Goal: Task Accomplishment & Management: Manage account settings

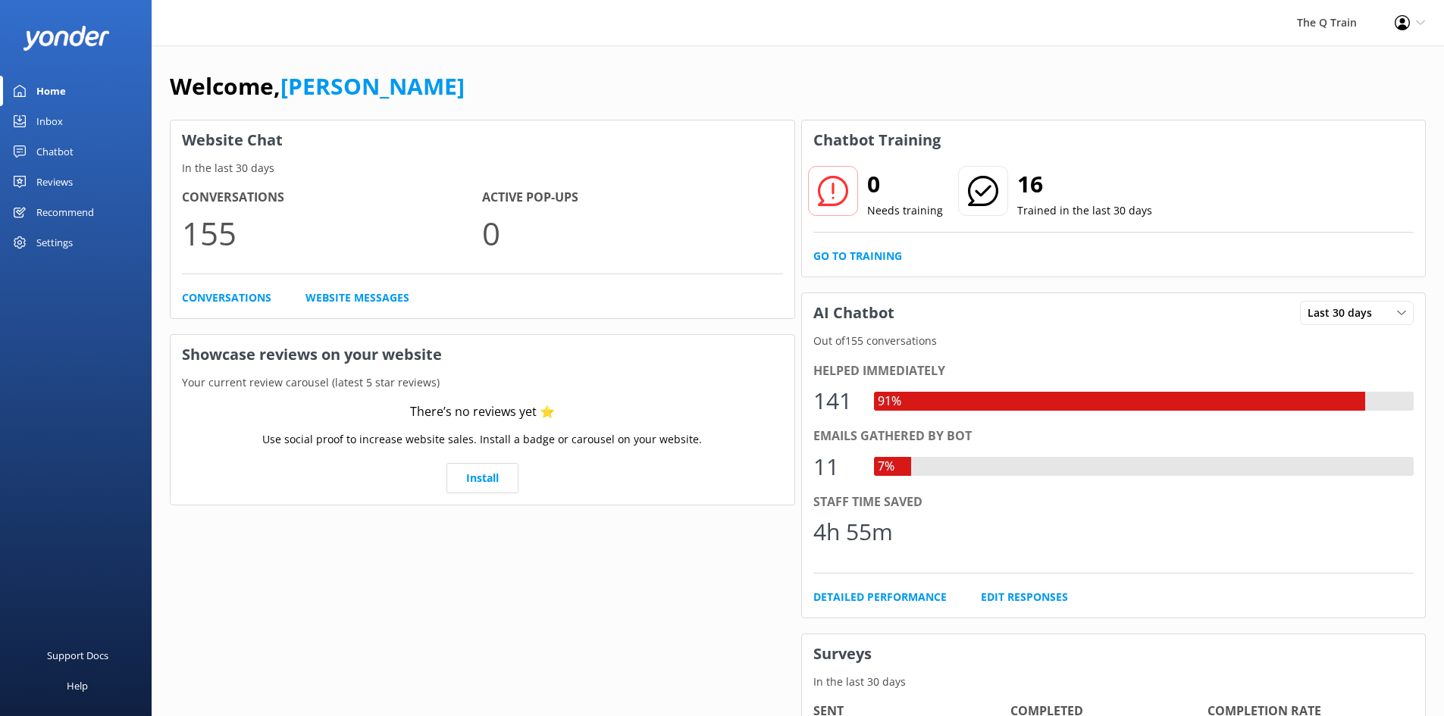
click at [53, 127] on div "Inbox" at bounding box center [49, 121] width 27 height 30
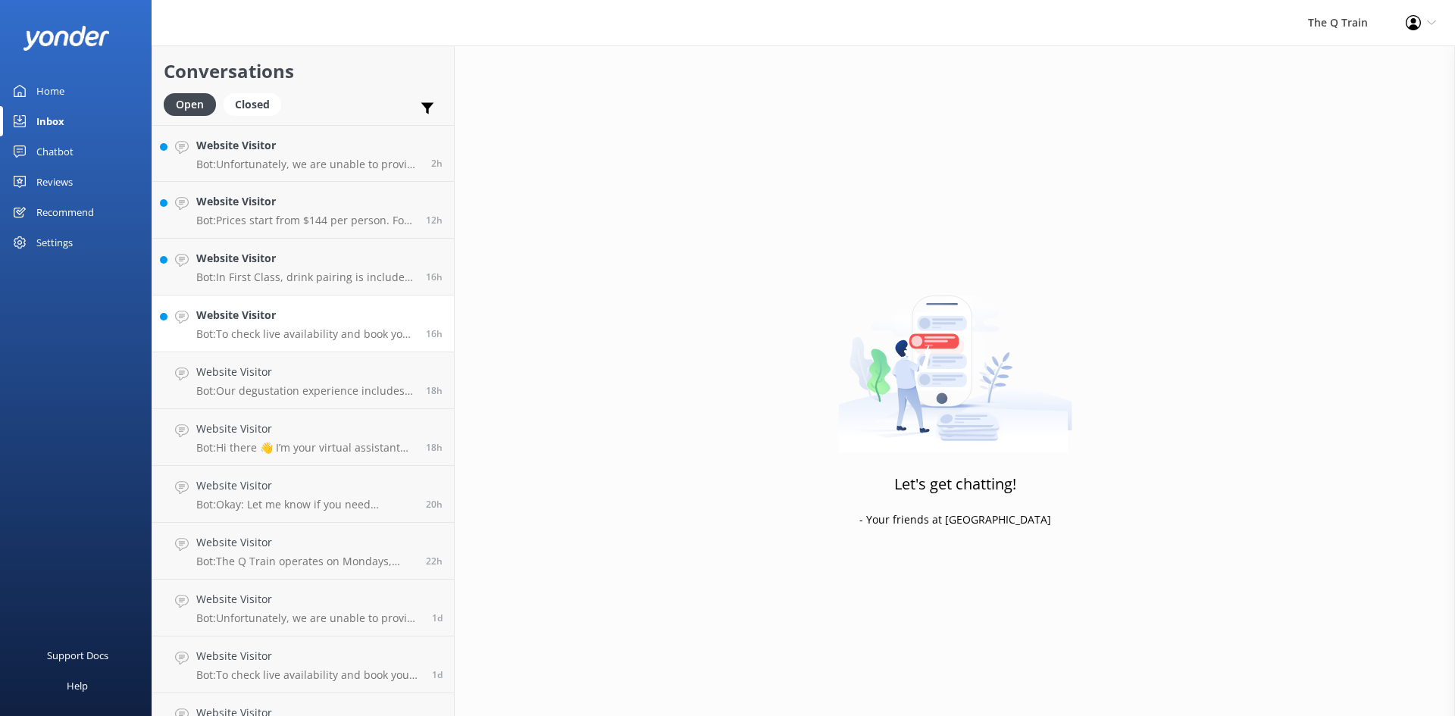
click at [246, 324] on h4 "Website Visitor" at bounding box center [305, 315] width 218 height 17
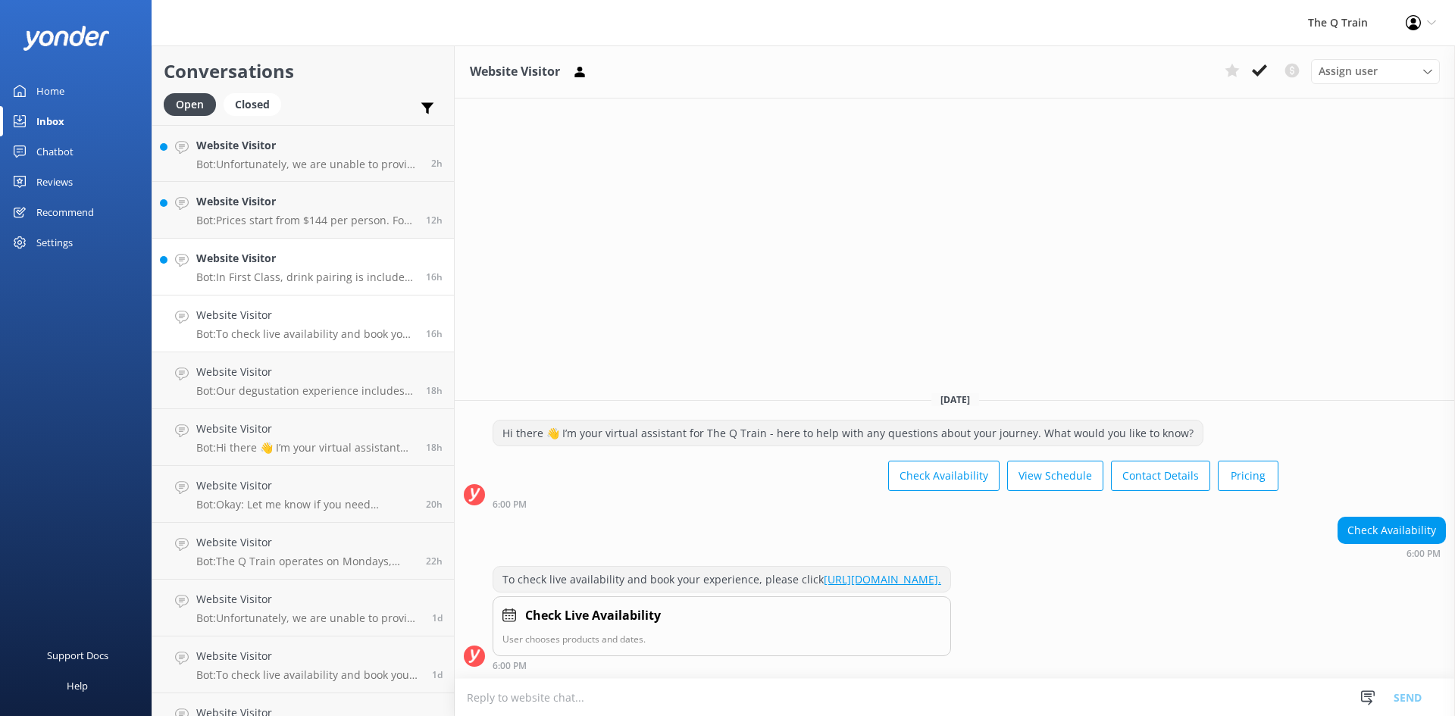
click at [255, 266] on h4 "Website Visitor" at bounding box center [305, 258] width 218 height 17
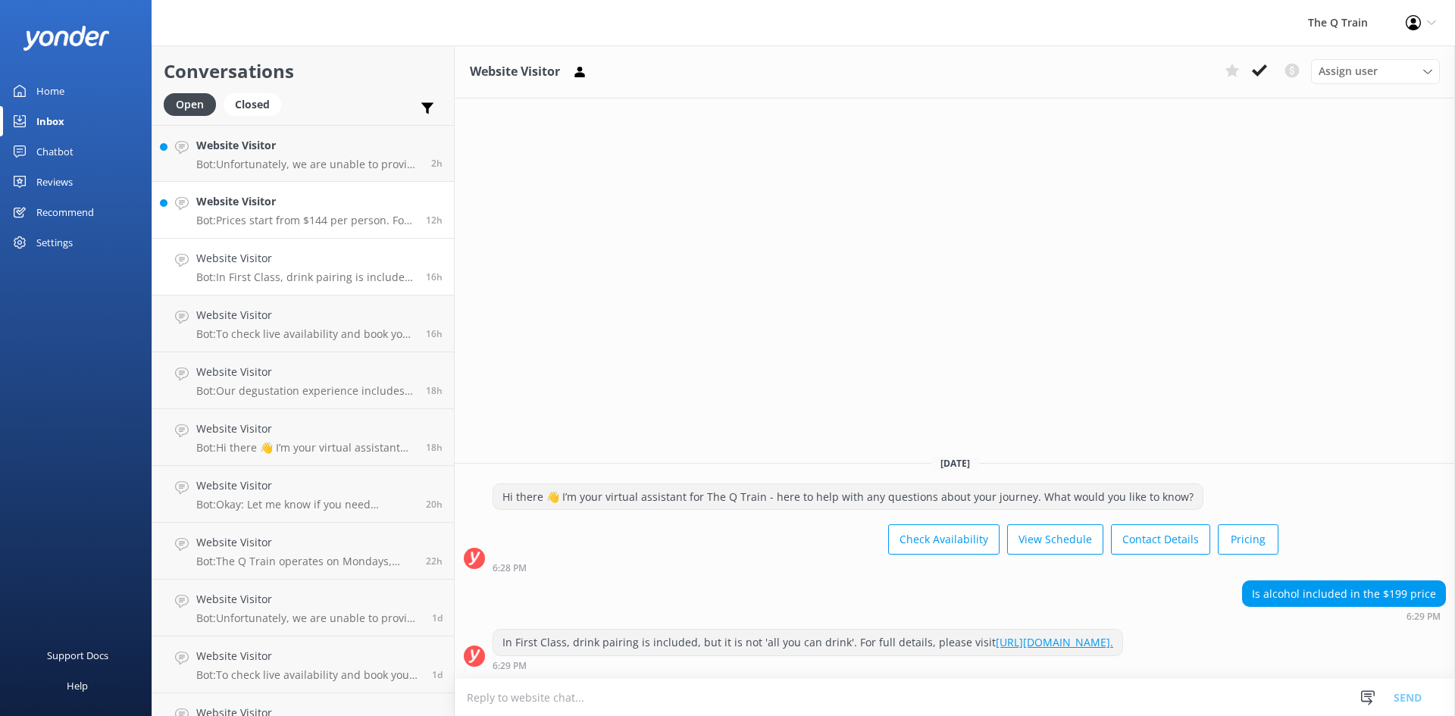
click at [273, 211] on div "Website Visitor Bot: Prices start from $144 per person. For more details on cur…" at bounding box center [305, 209] width 218 height 33
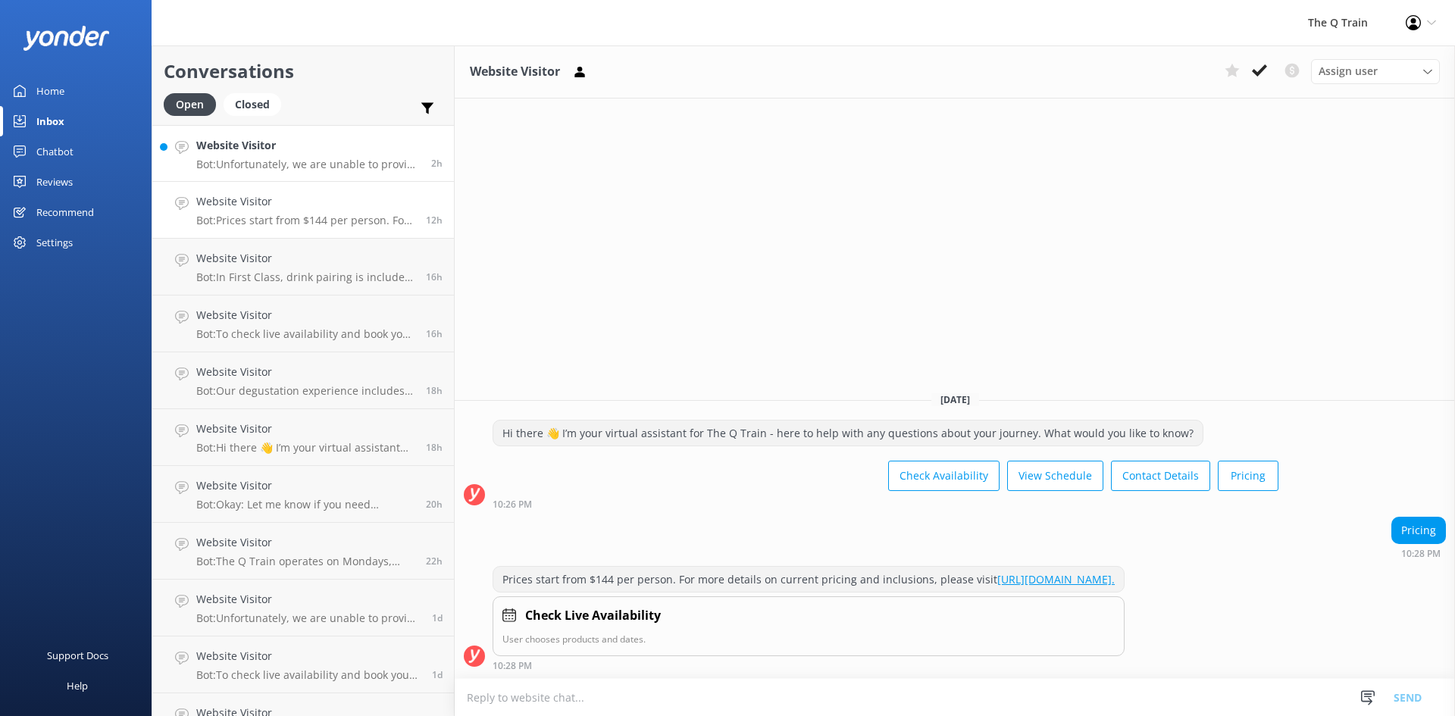
click at [280, 155] on div "Website Visitor Bot: Unfortunately, we are unable to provide [DEMOGRAPHIC_DATA]…" at bounding box center [308, 153] width 224 height 33
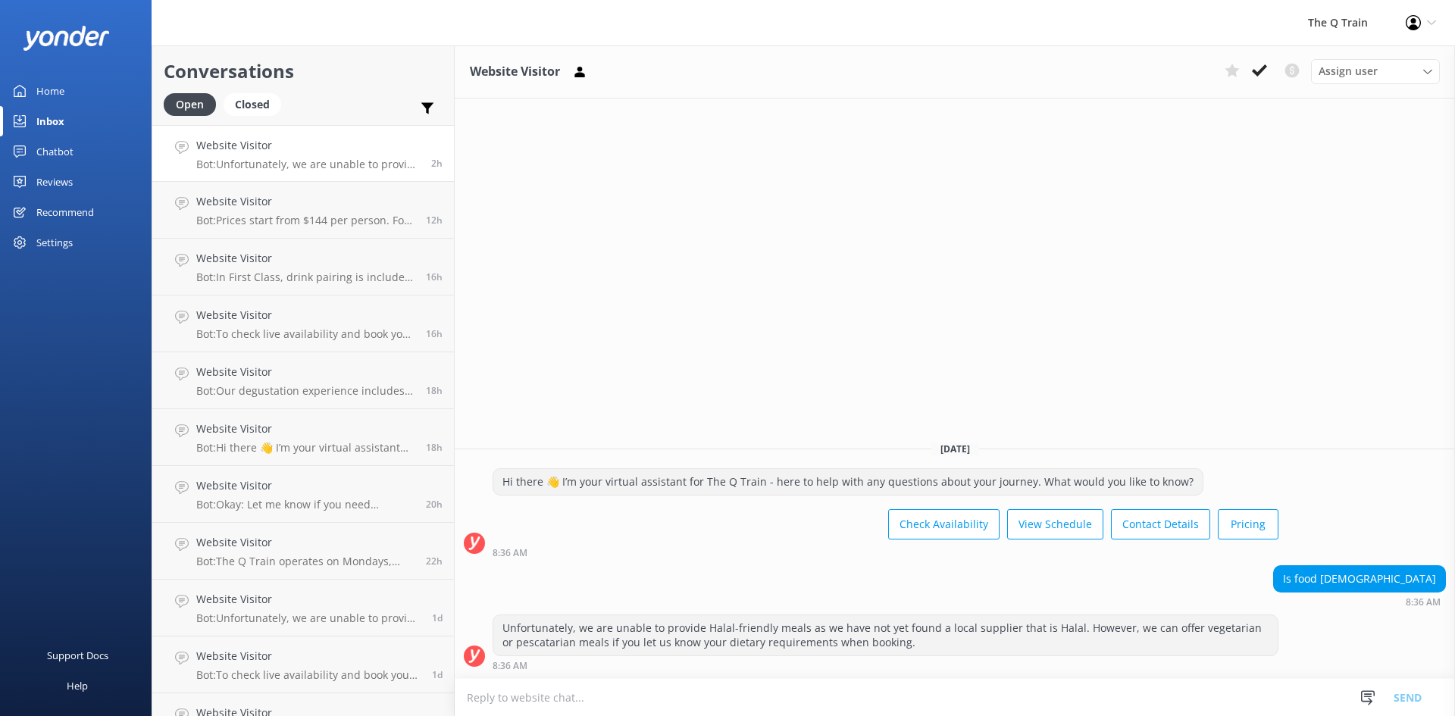
click at [49, 91] on div "Home" at bounding box center [50, 91] width 28 height 30
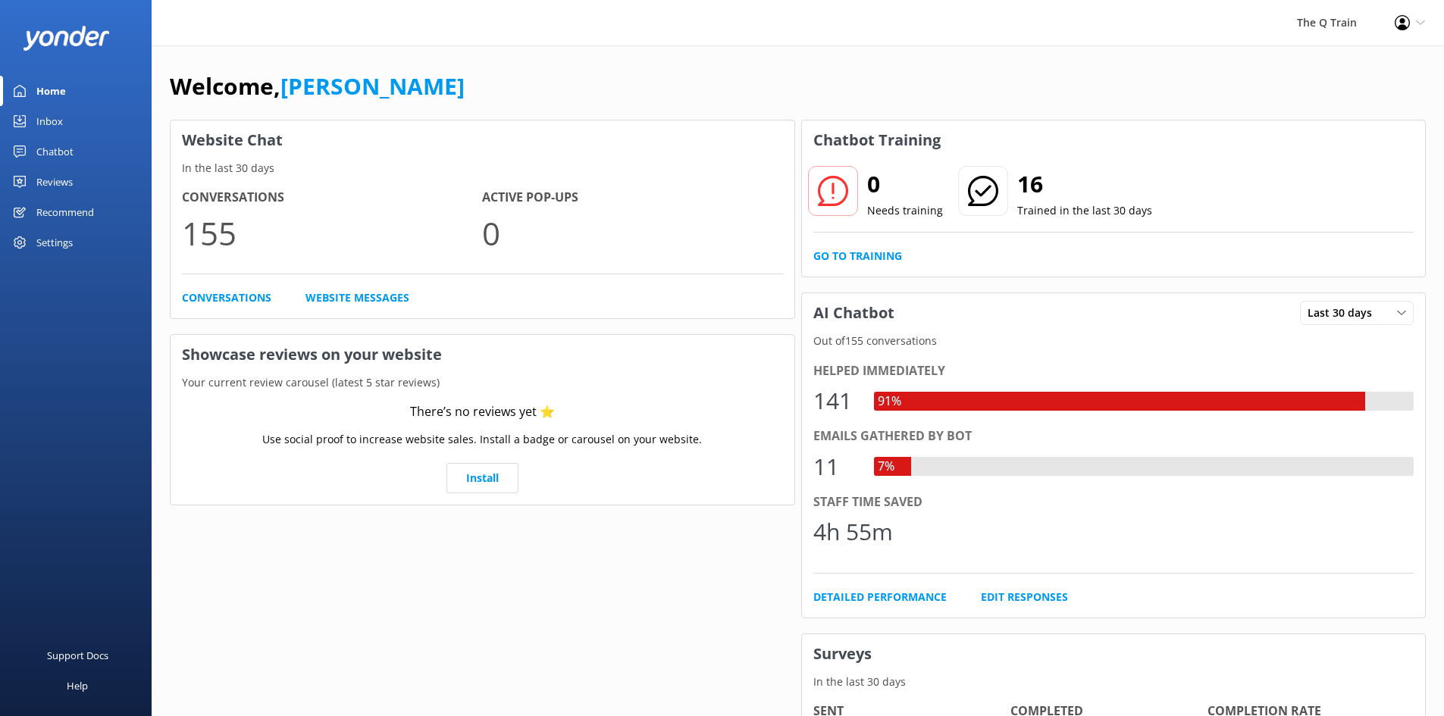
click at [58, 154] on div "Chatbot" at bounding box center [54, 151] width 37 height 30
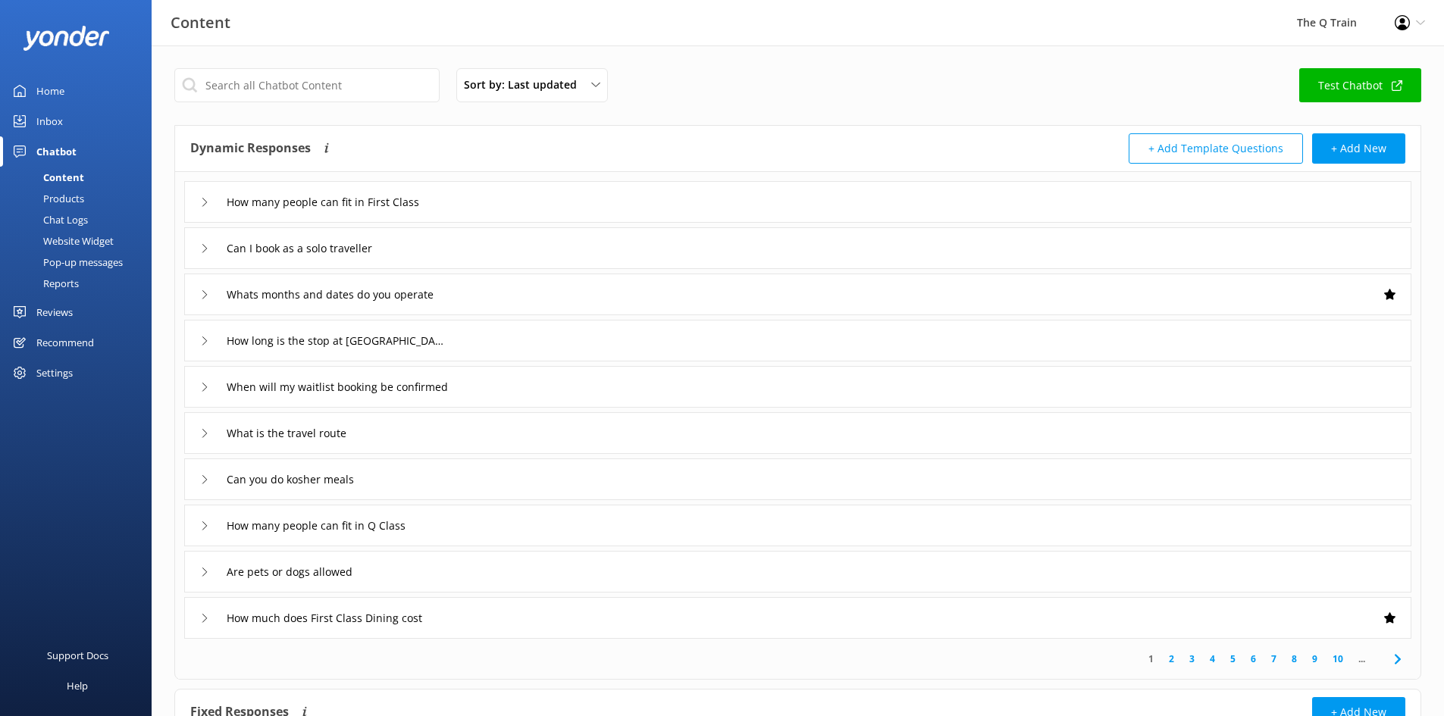
click at [77, 240] on div "Website Widget" at bounding box center [61, 240] width 105 height 21
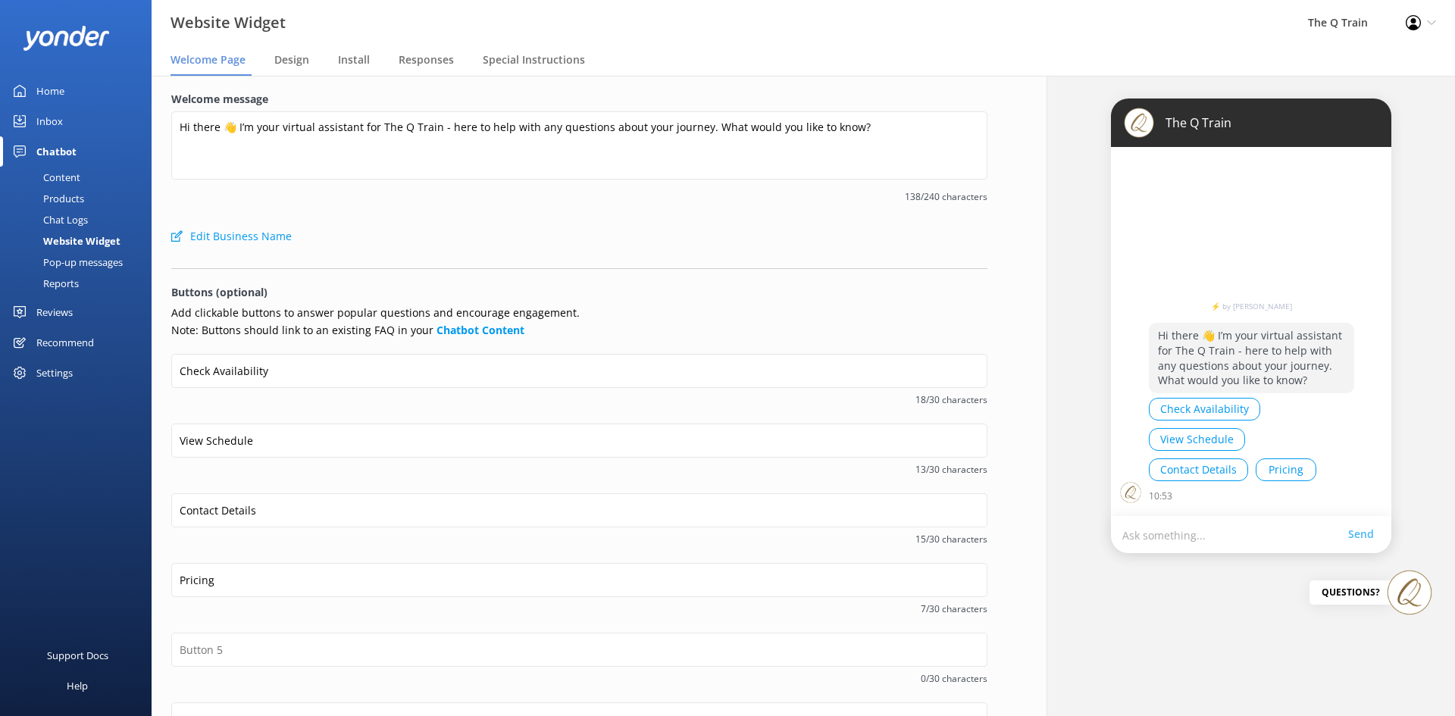
click at [77, 218] on div "Chat Logs" at bounding box center [48, 219] width 79 height 21
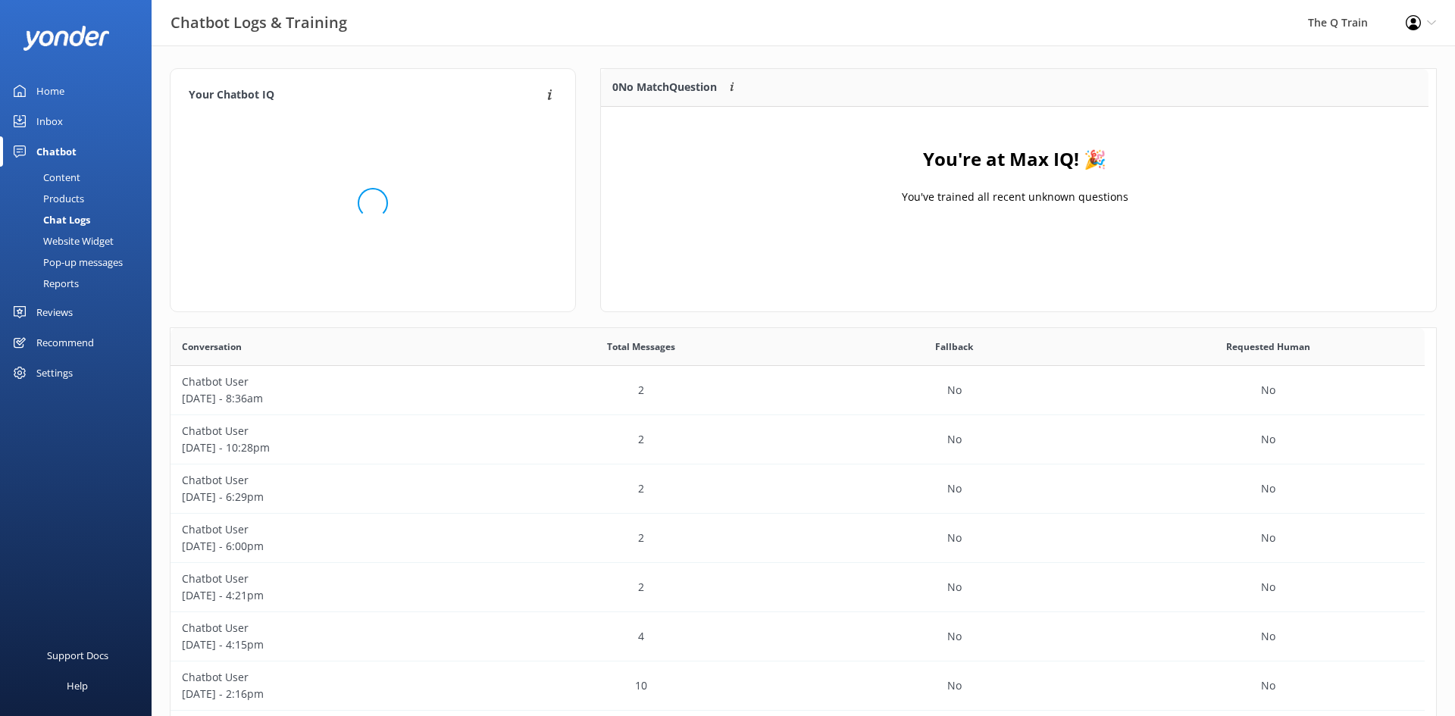
scroll to position [178, 816]
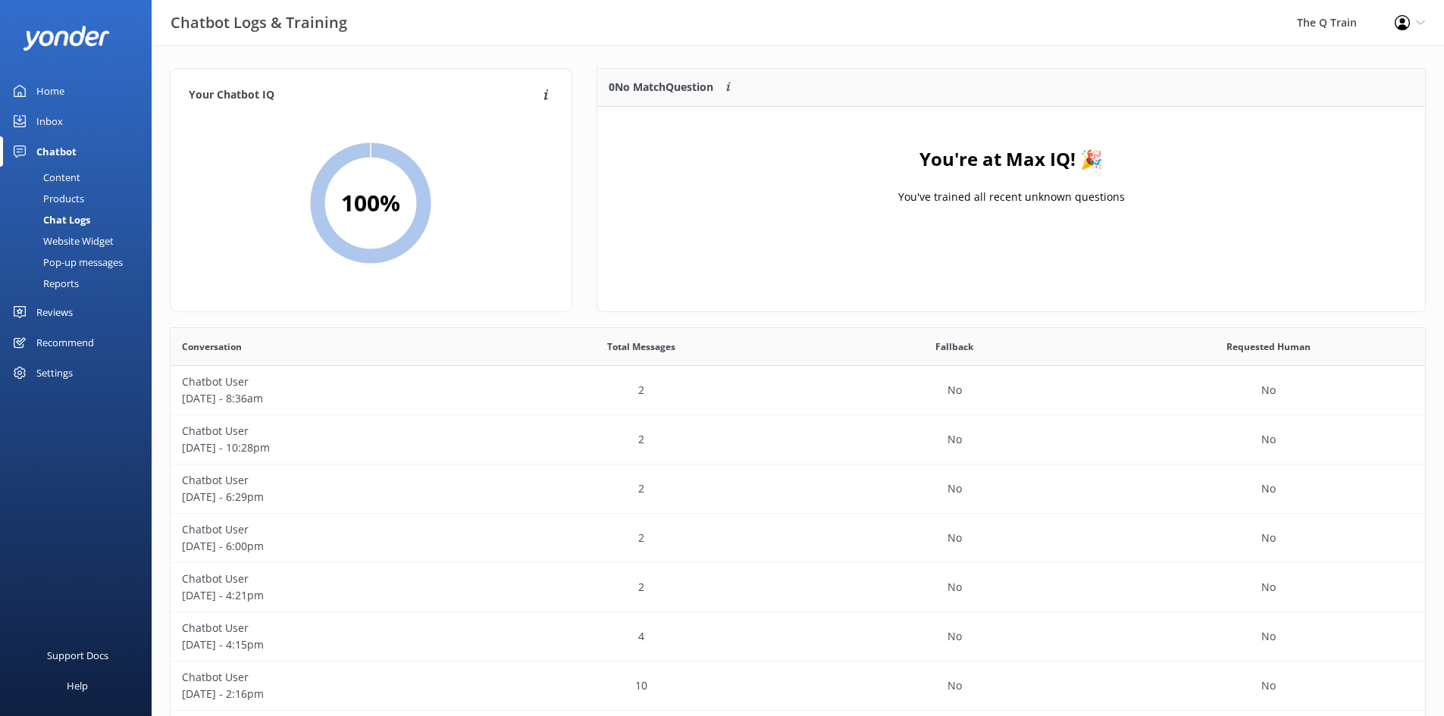
click at [88, 239] on div "Website Widget" at bounding box center [61, 240] width 105 height 21
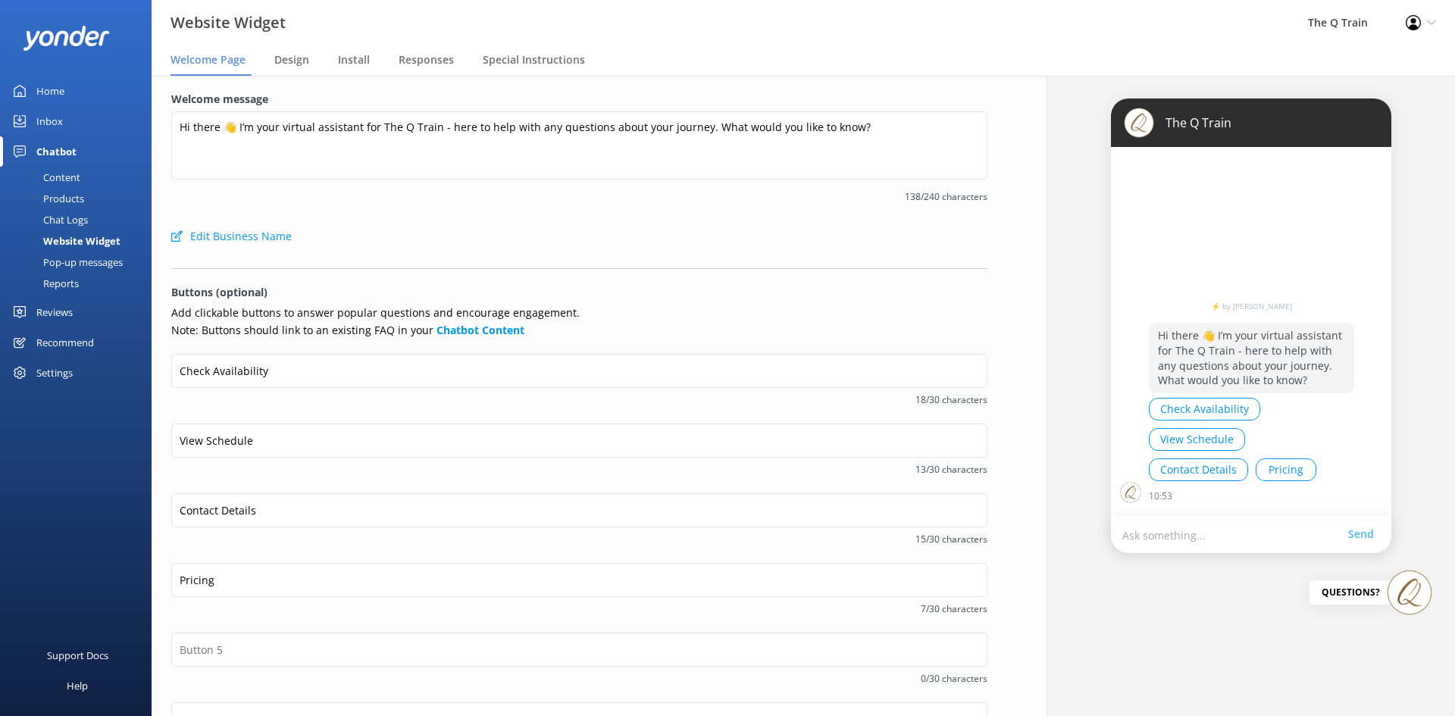
click at [86, 265] on div "Pop-up messages" at bounding box center [66, 262] width 114 height 21
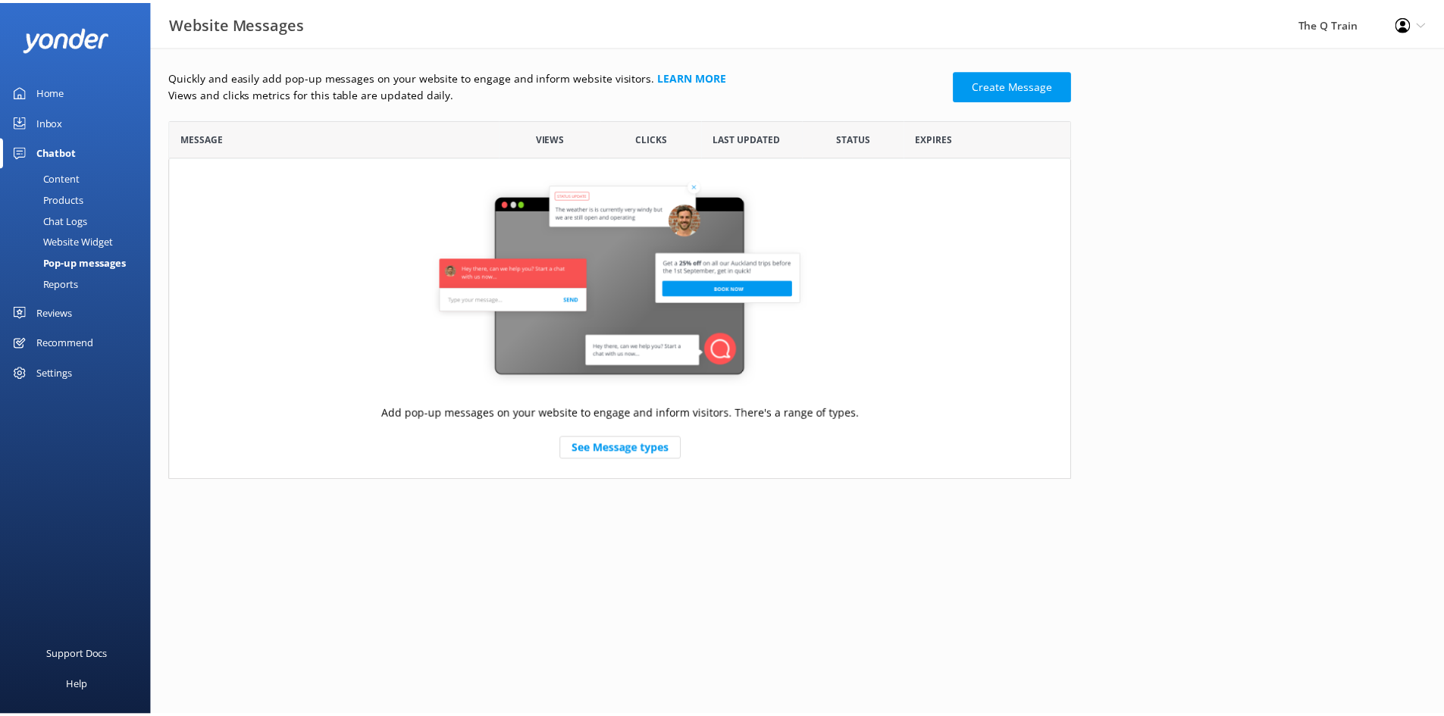
scroll to position [349, 898]
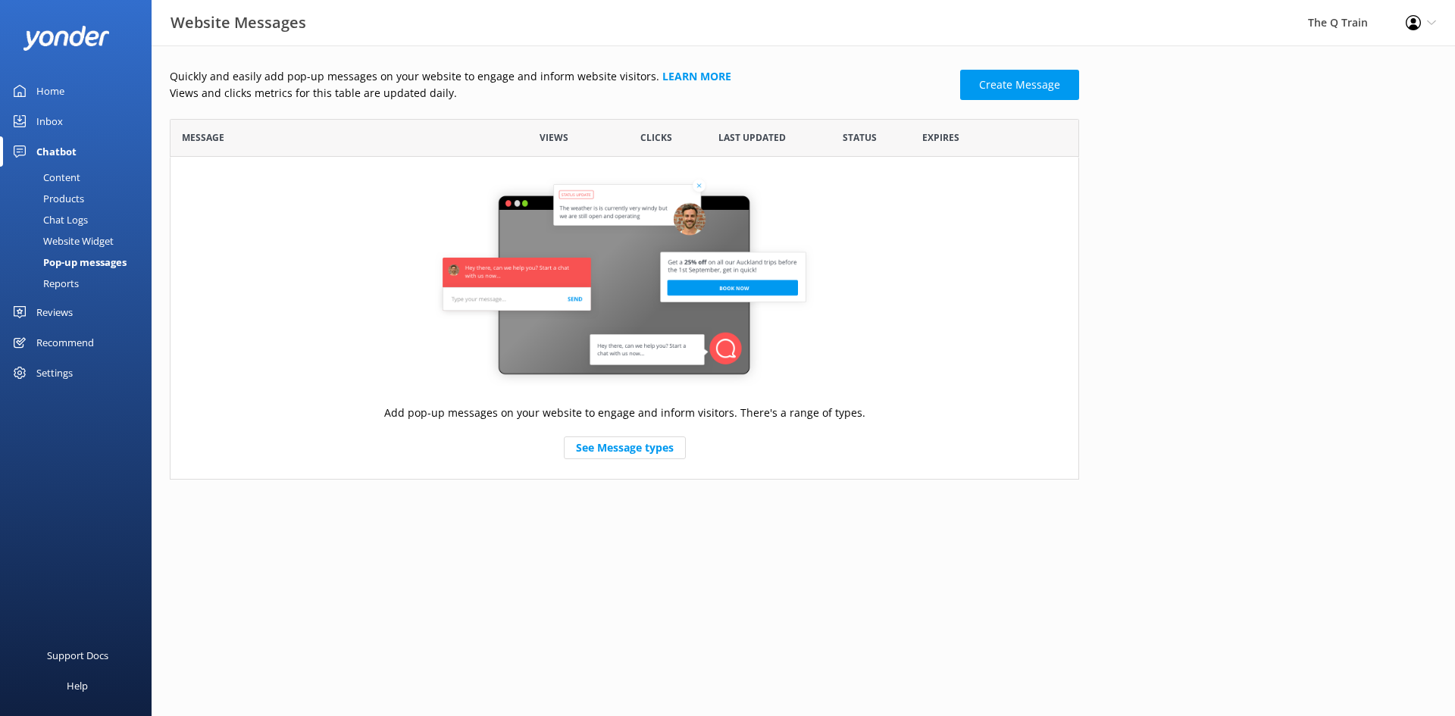
click at [67, 283] on div "Reports" at bounding box center [44, 283] width 70 height 21
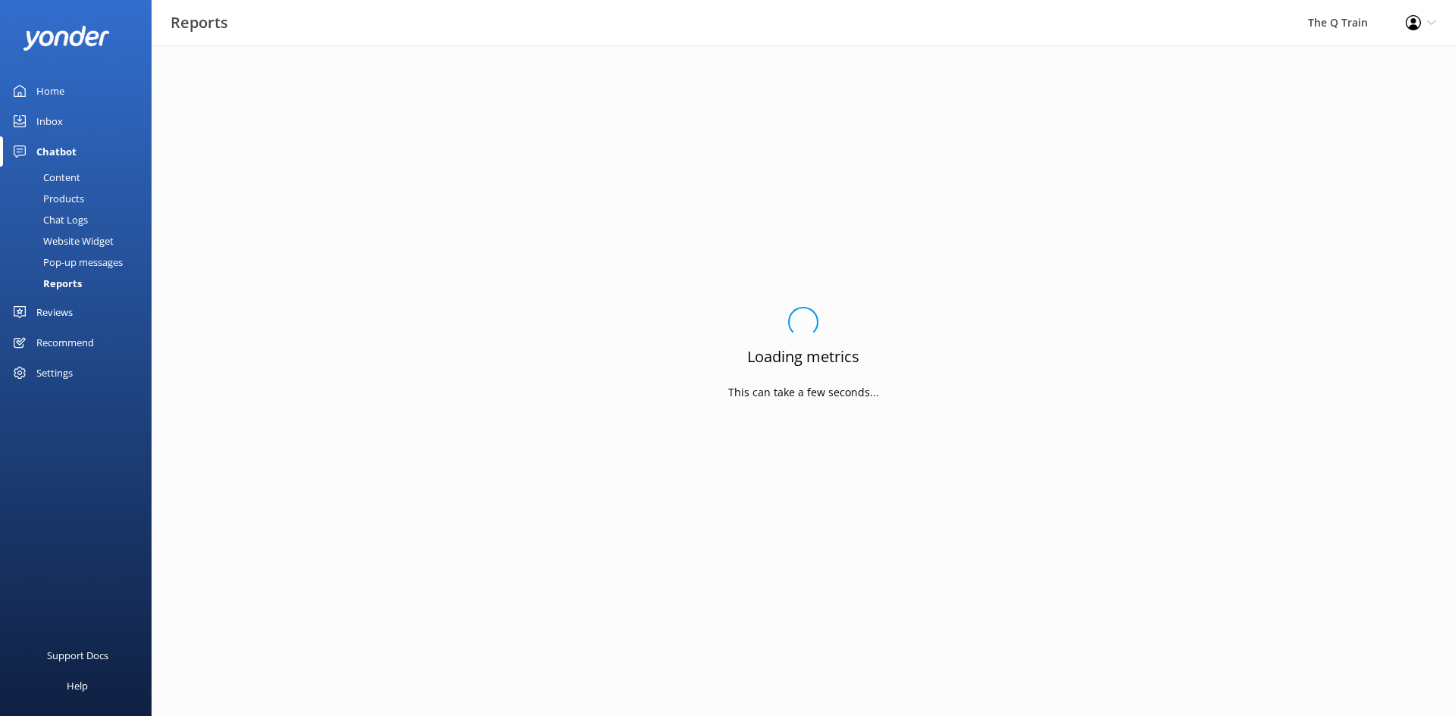
click at [76, 214] on div "Chat Logs" at bounding box center [48, 219] width 79 height 21
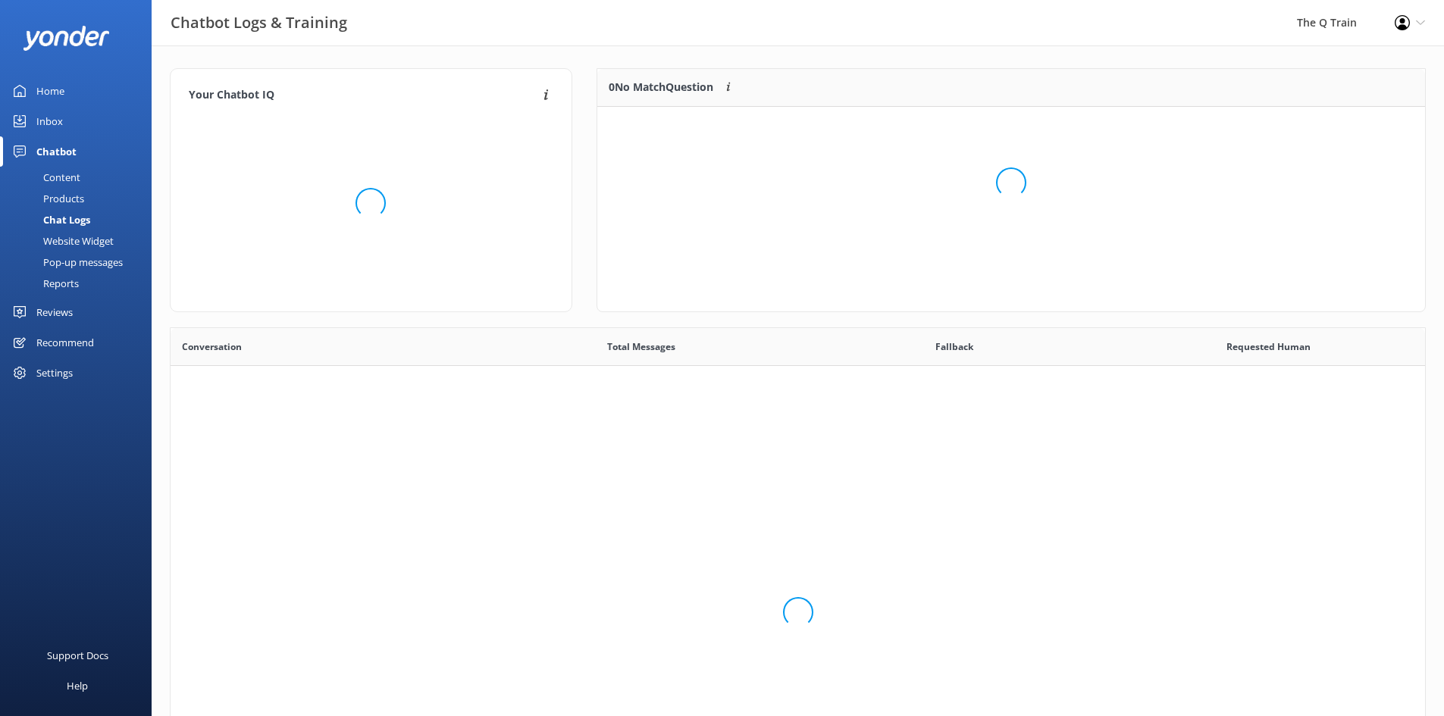
scroll to position [520, 1243]
click at [75, 199] on div "Products" at bounding box center [46, 198] width 75 height 21
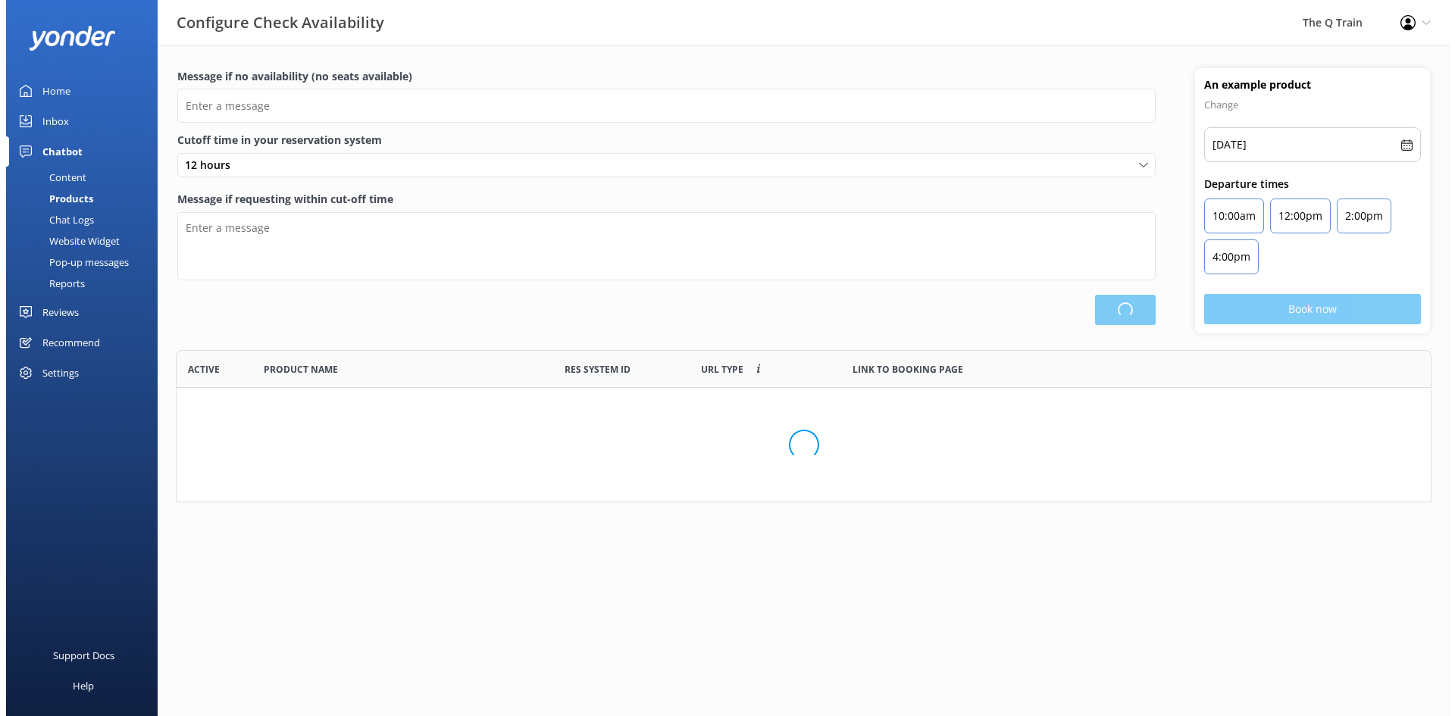
scroll to position [141, 1244]
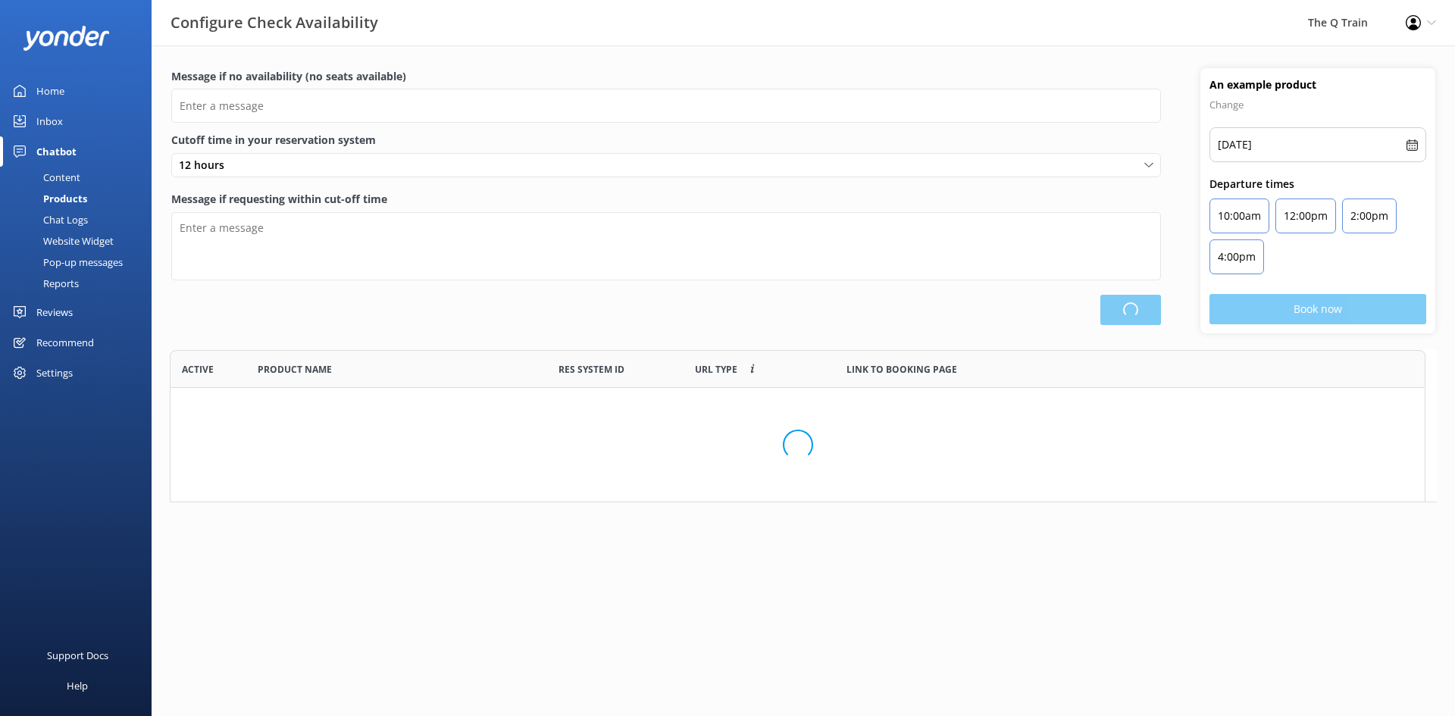
type input "Please choose another date."
type textarea "Please see live availability here: [URL][DOMAIN_NAME]"
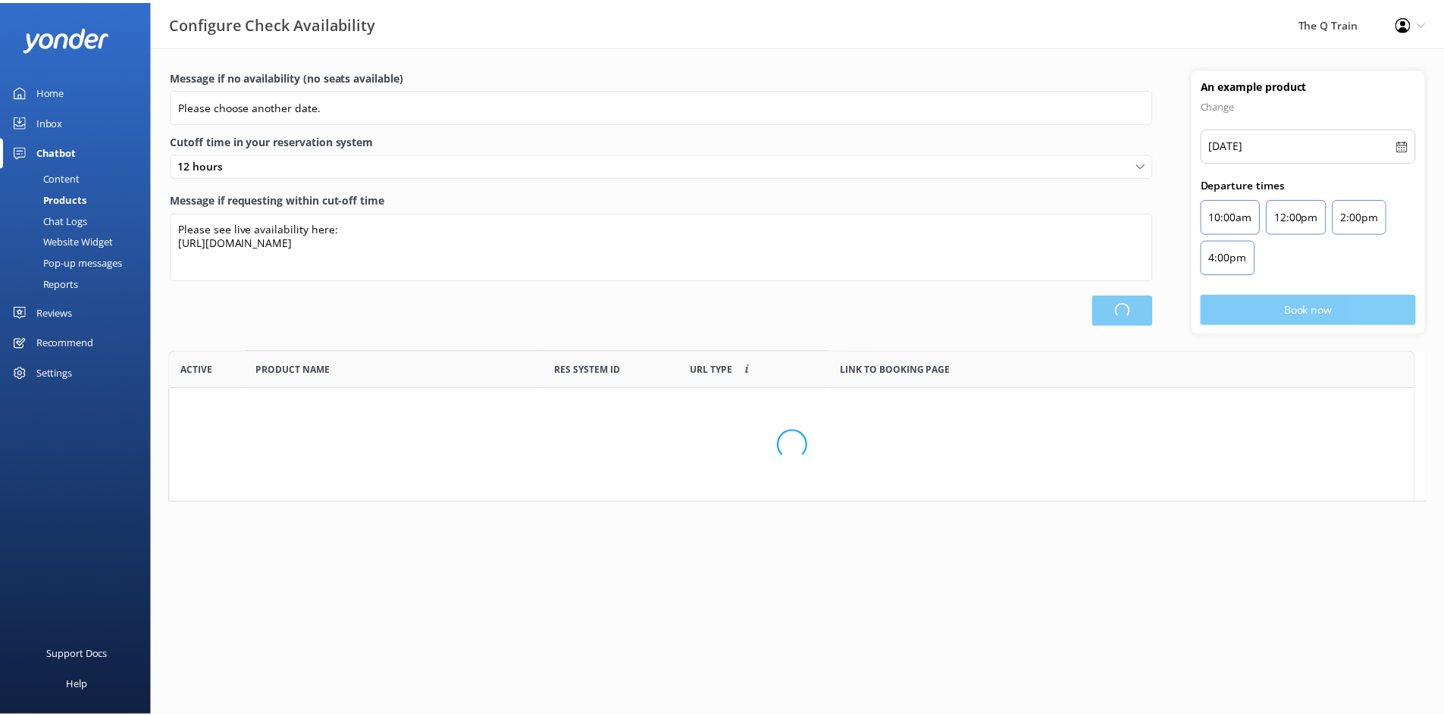
scroll to position [277, 1256]
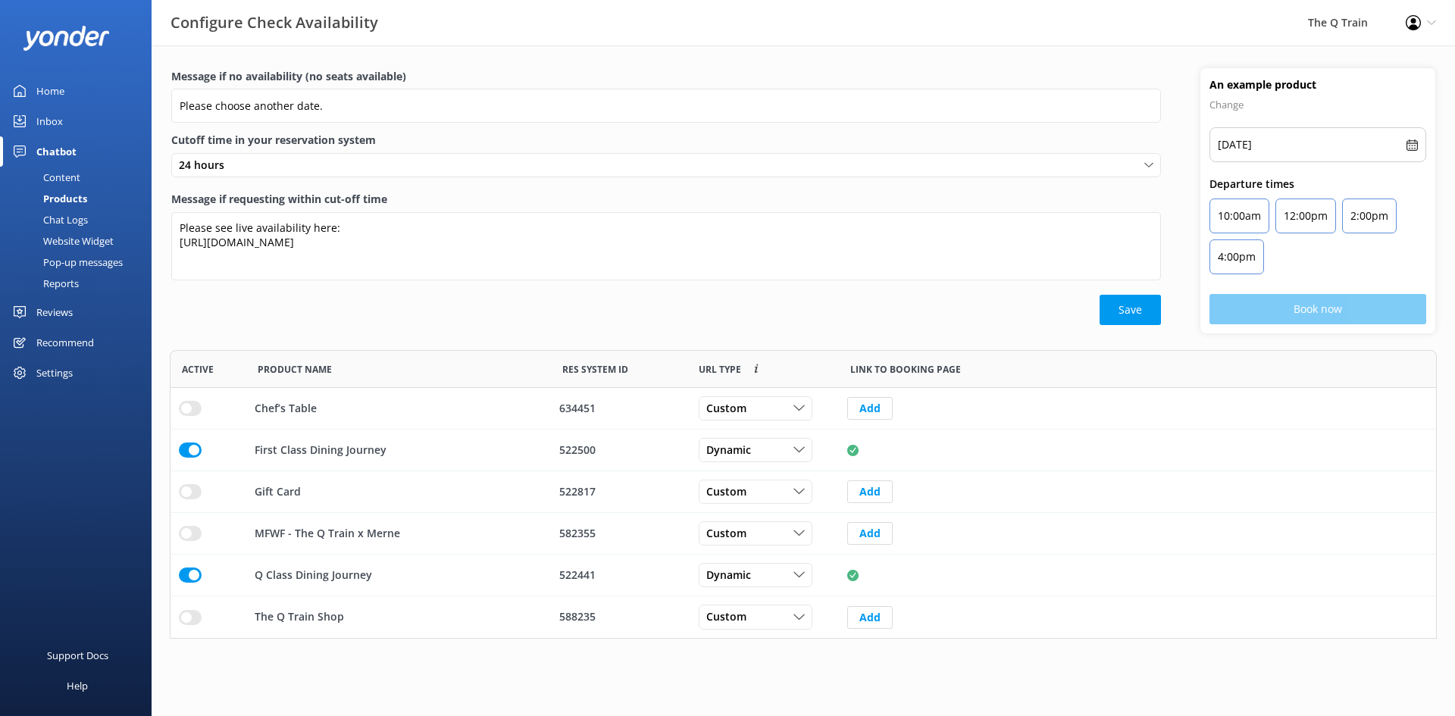
click at [70, 287] on div "Reports" at bounding box center [44, 283] width 70 height 21
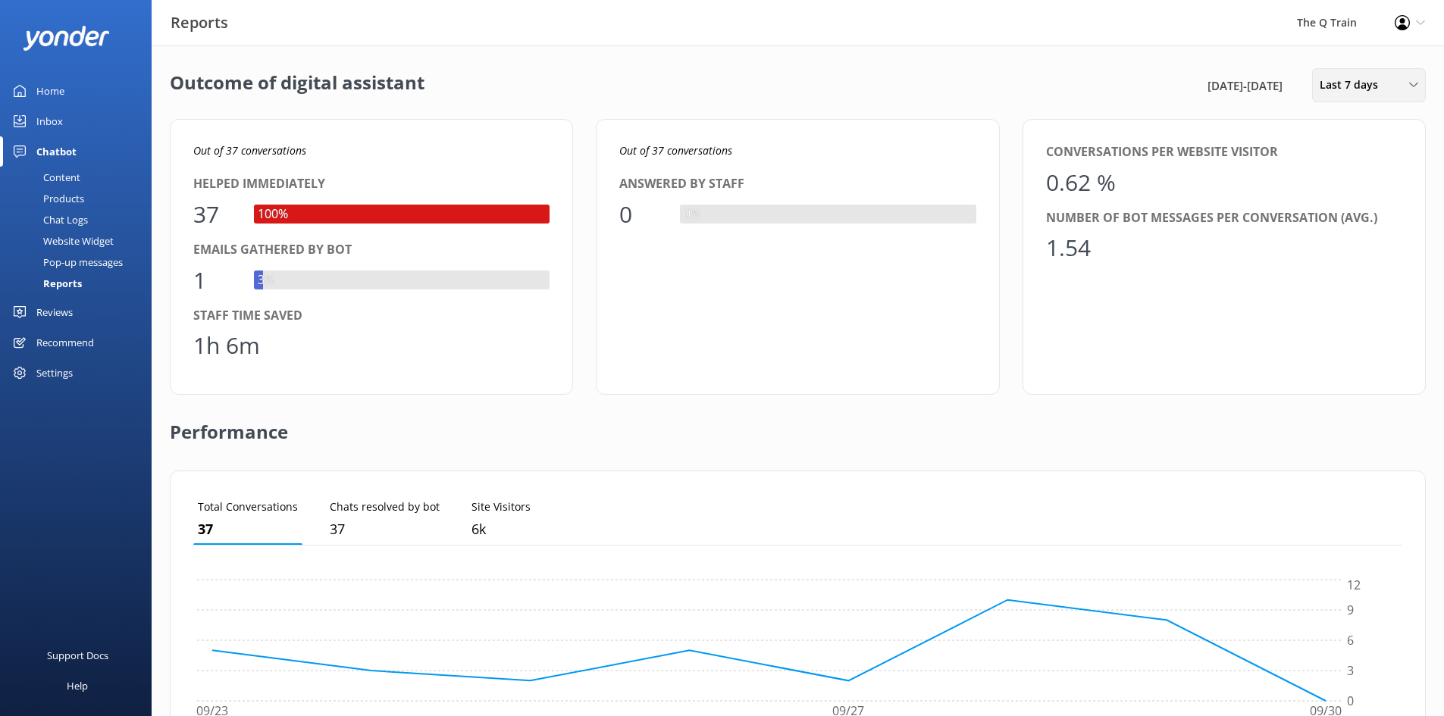
click at [1372, 89] on span "Last 7 days" at bounding box center [1352, 85] width 67 height 17
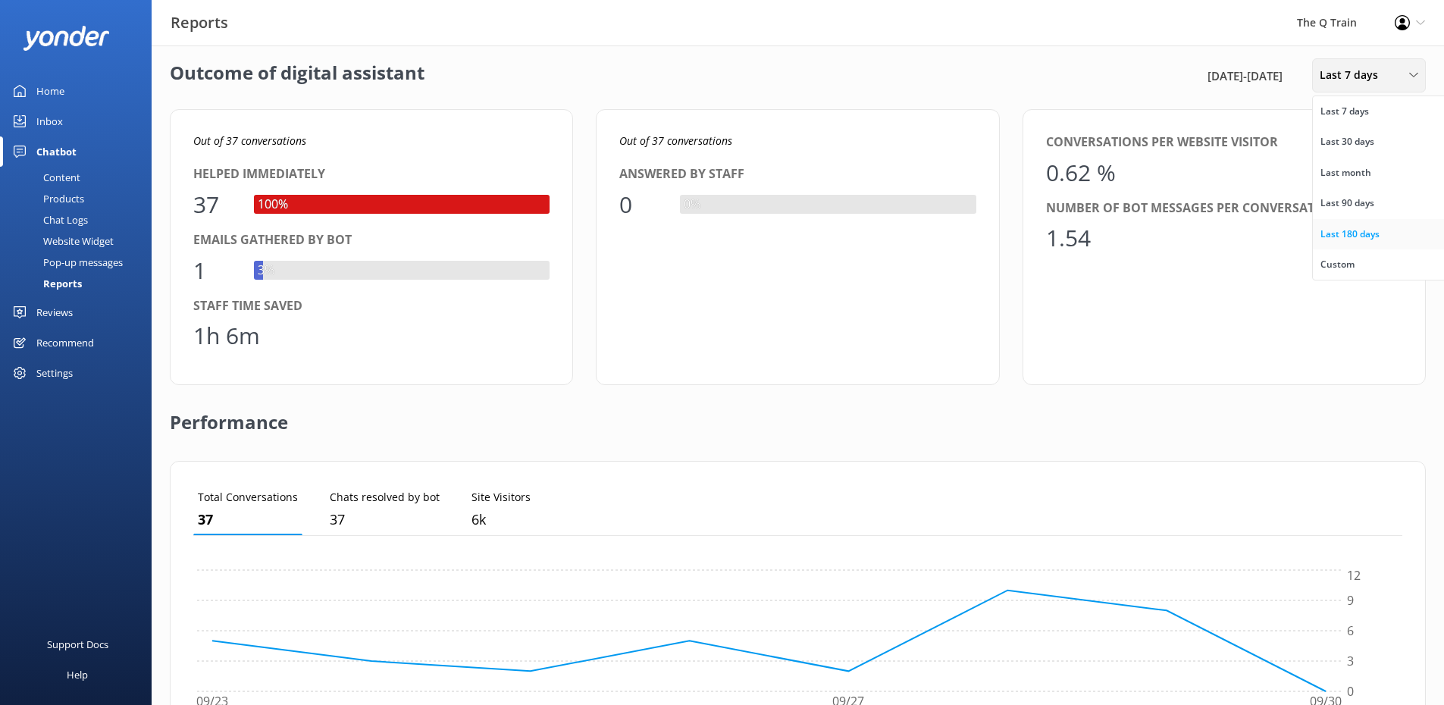
scroll to position [76, 0]
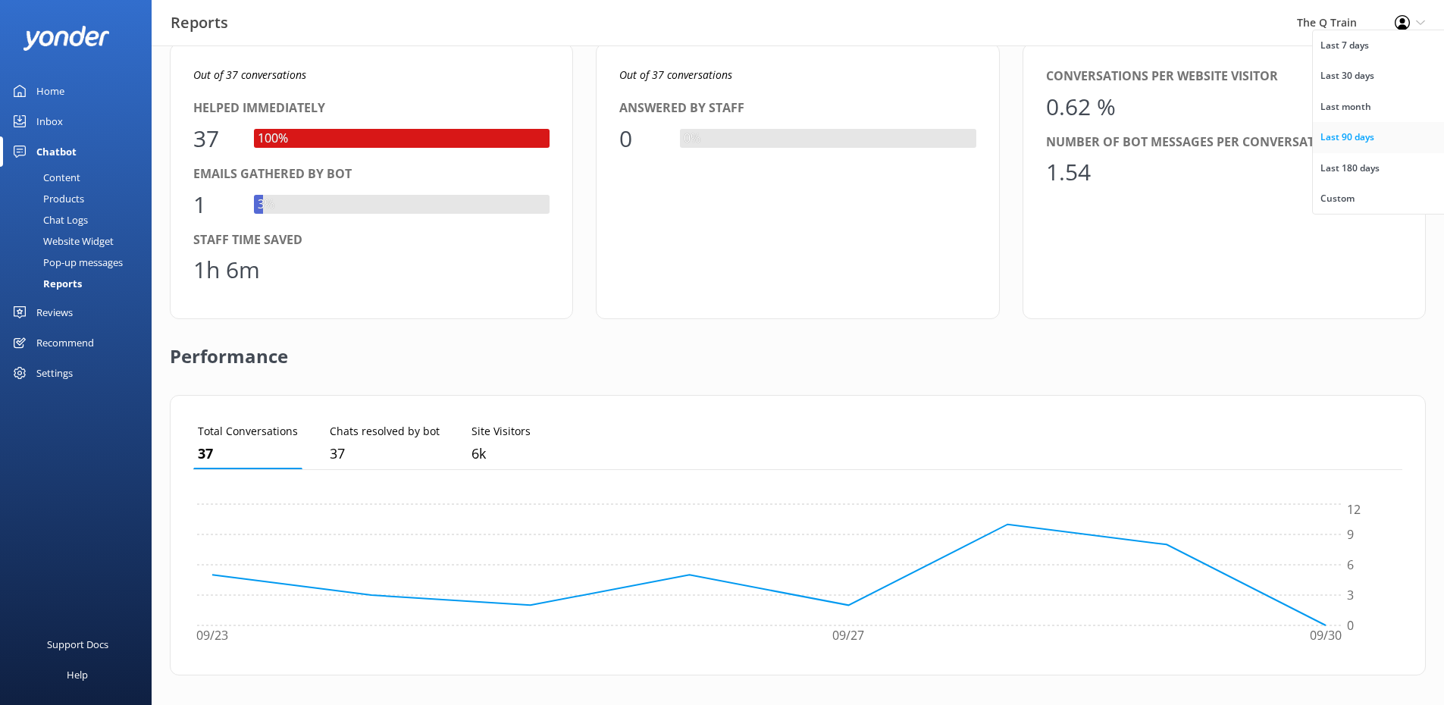
click at [1346, 142] on div "Last 90 days" at bounding box center [1347, 137] width 54 height 15
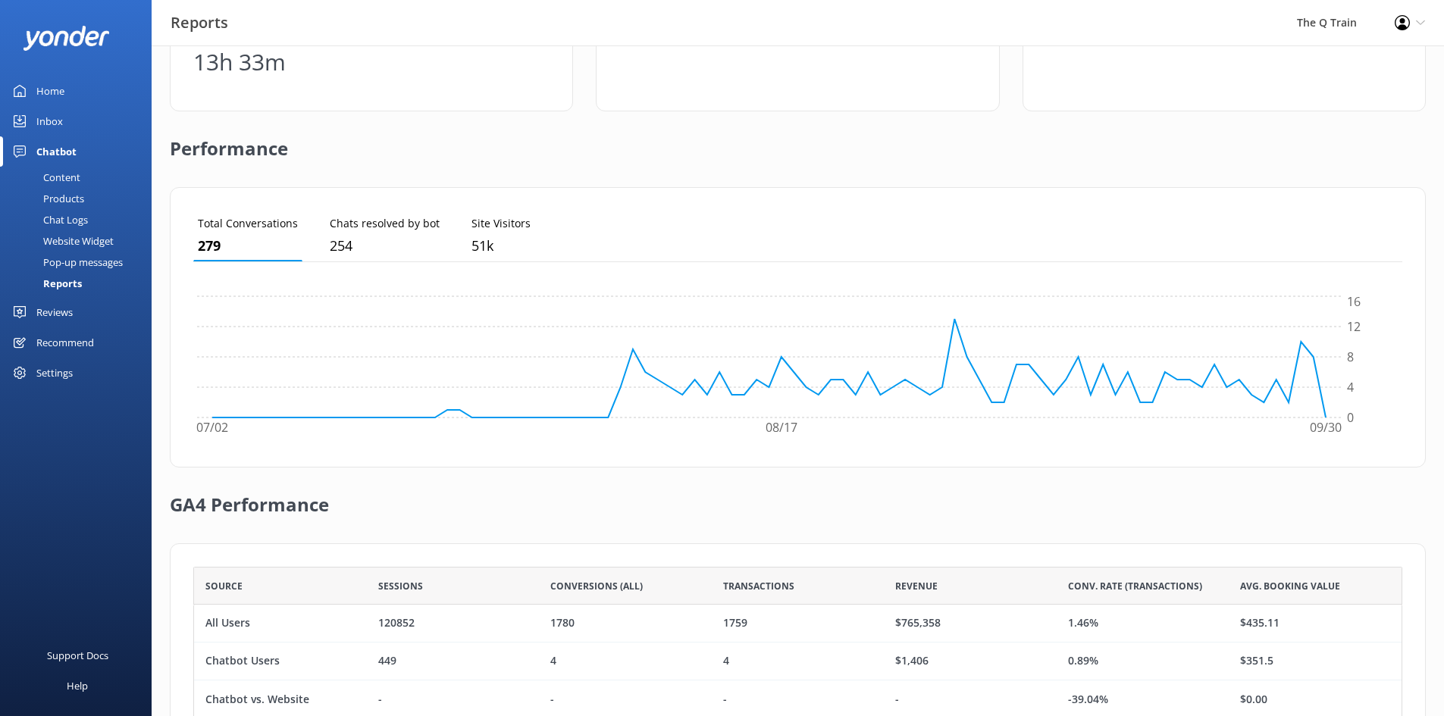
scroll to position [0, 0]
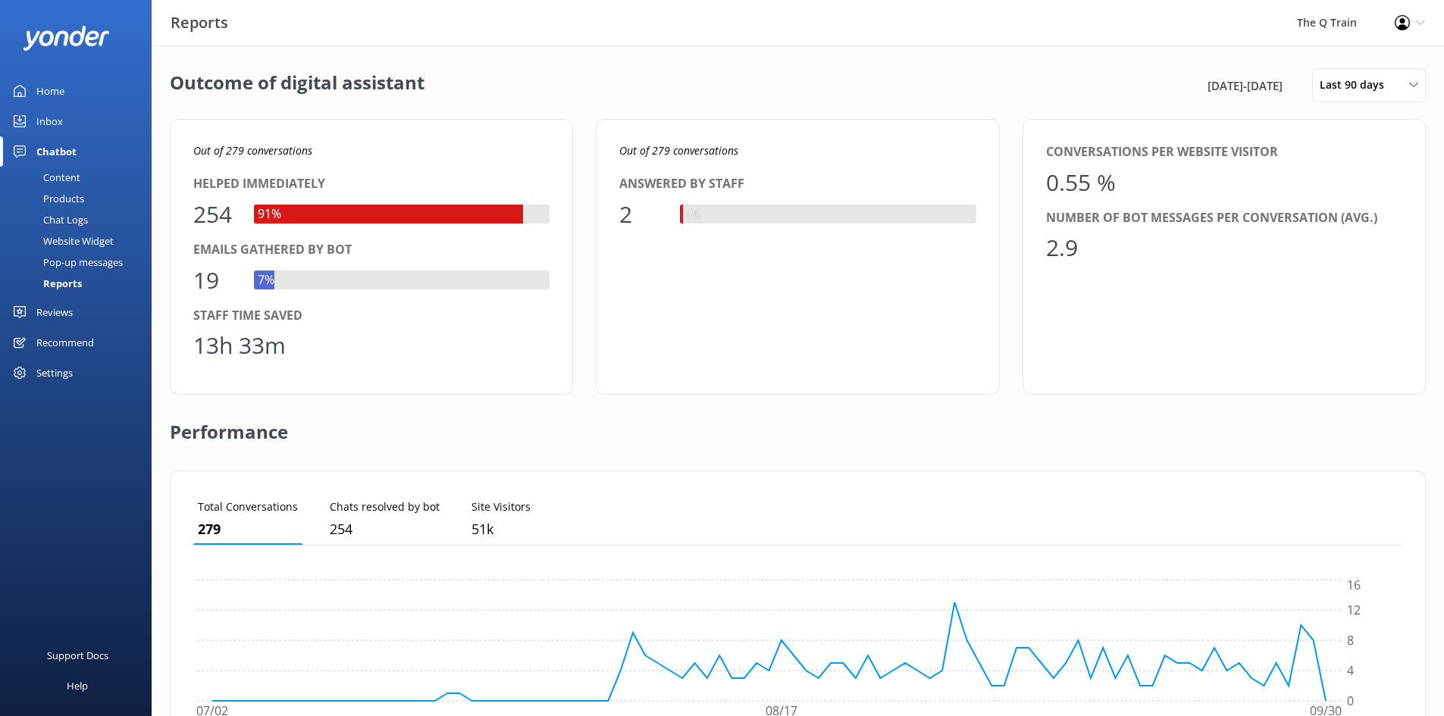
click at [44, 94] on div "Home" at bounding box center [50, 91] width 28 height 30
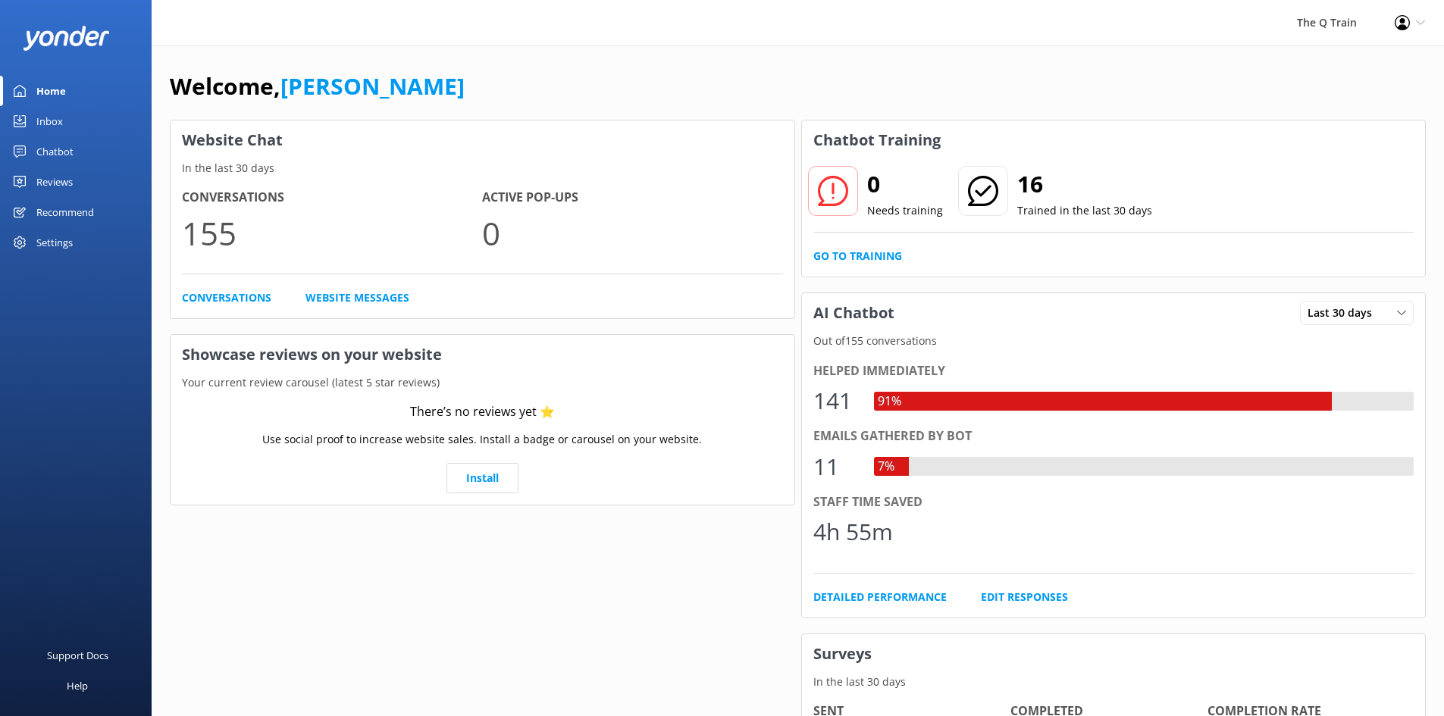
click at [570, 77] on div "Welcome, [PERSON_NAME]" at bounding box center [798, 94] width 1256 height 52
click at [574, 92] on div "Welcome, [PERSON_NAME]" at bounding box center [798, 94] width 1256 height 52
